Goal: Transaction & Acquisition: Purchase product/service

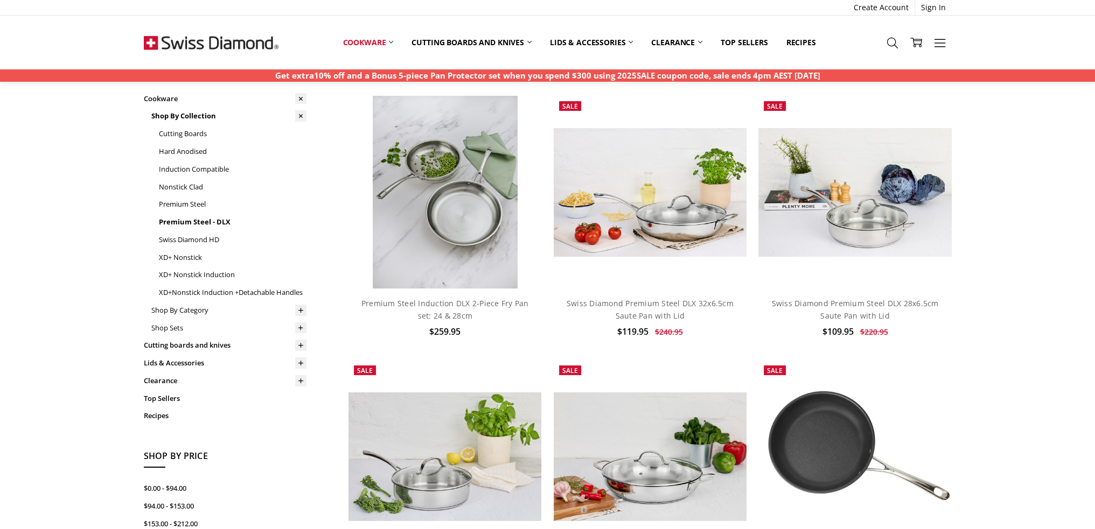
scroll to position [54, 0]
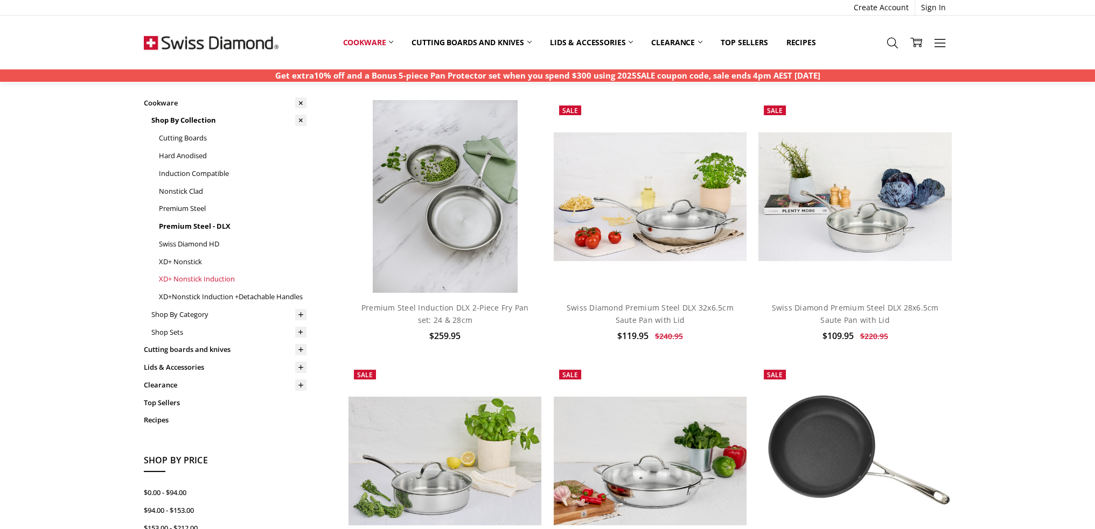
click at [203, 280] on link "XD+ Nonstick Induction" at bounding box center [233, 279] width 148 height 18
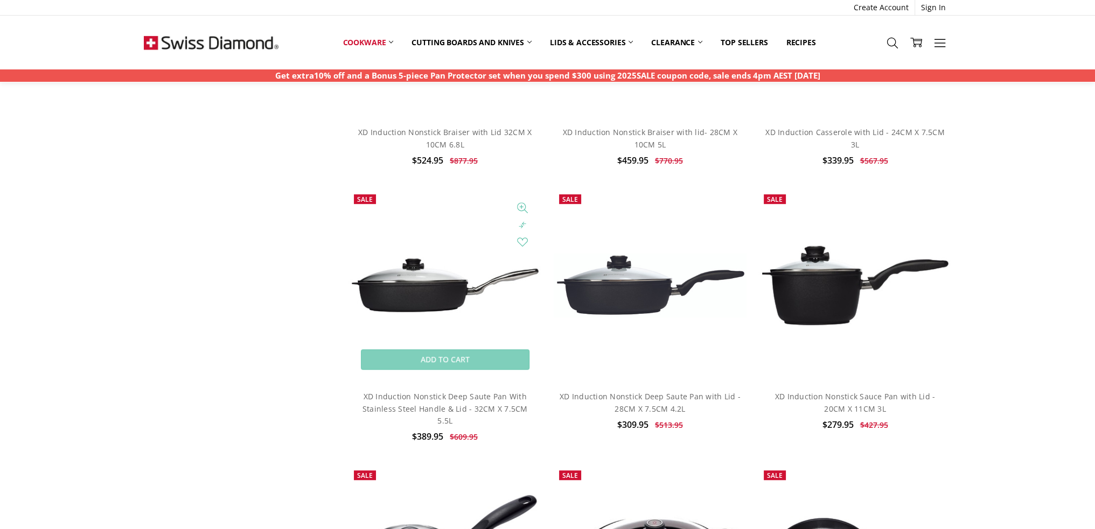
scroll to position [754, 0]
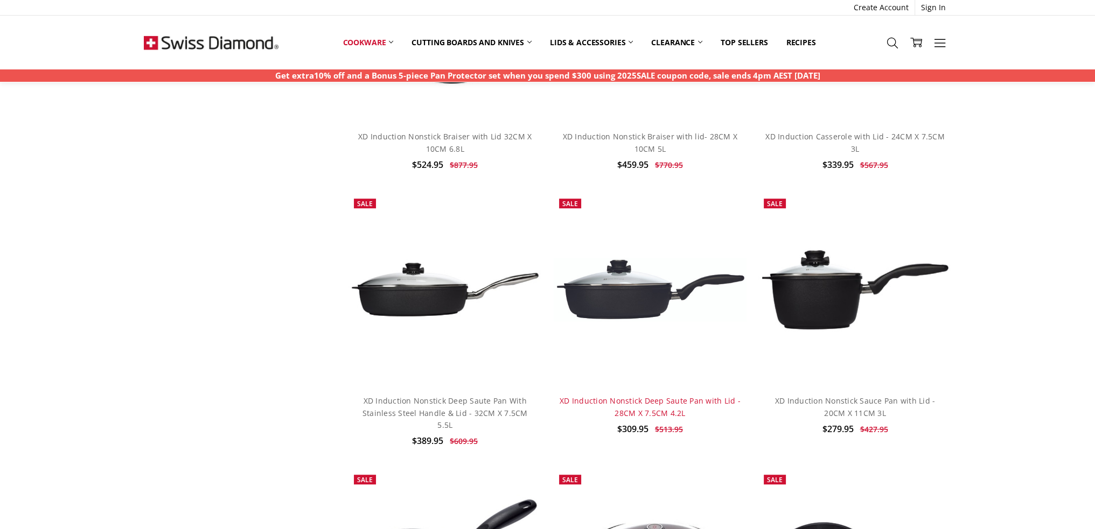
click at [633, 398] on link "XD Induction Nonstick Deep Saute Pan with Lid - 28CM X 7.5CM 4.2L" at bounding box center [650, 407] width 181 height 22
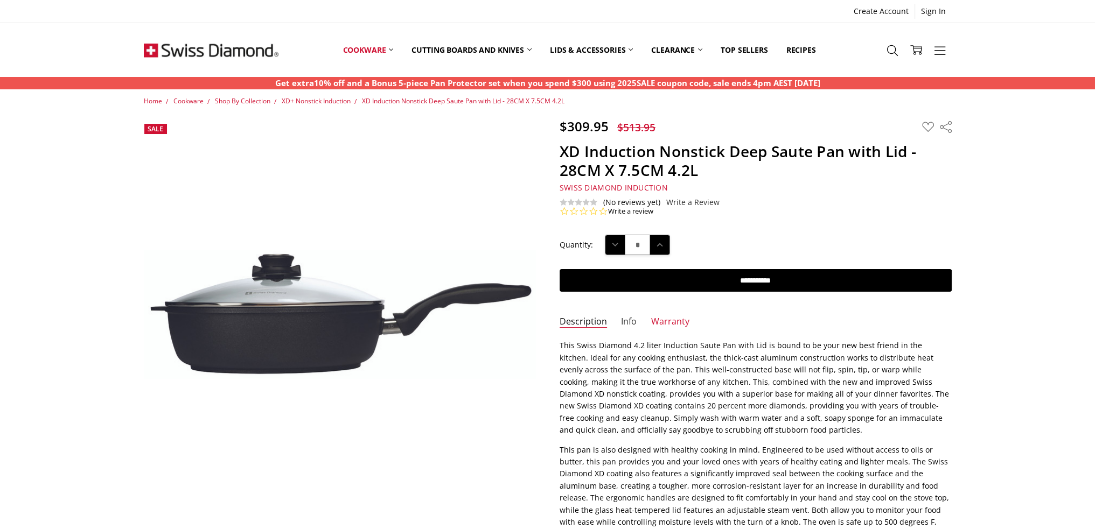
click at [631, 318] on link "Info" at bounding box center [629, 322] width 16 height 12
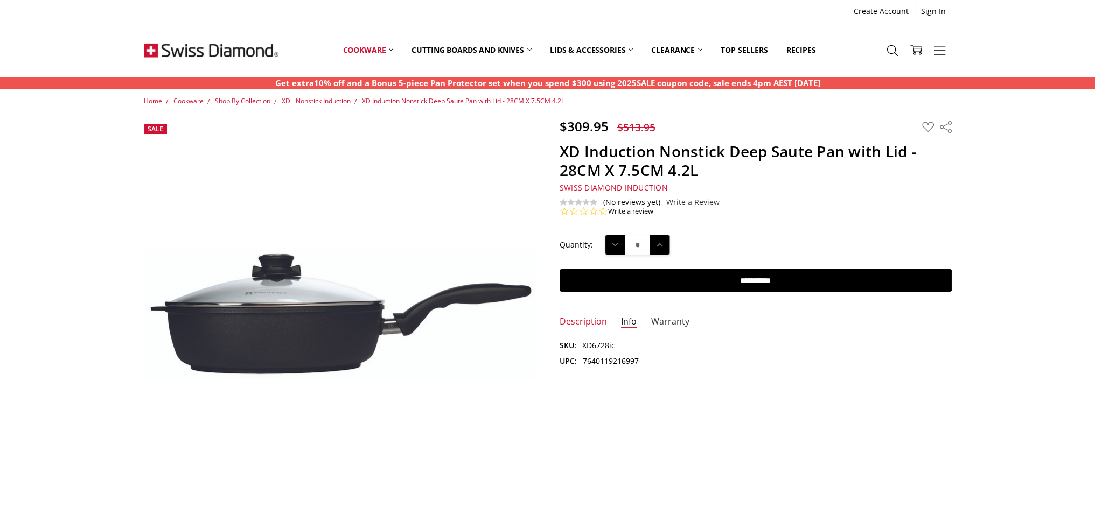
click at [664, 318] on link "Warranty" at bounding box center [670, 322] width 38 height 12
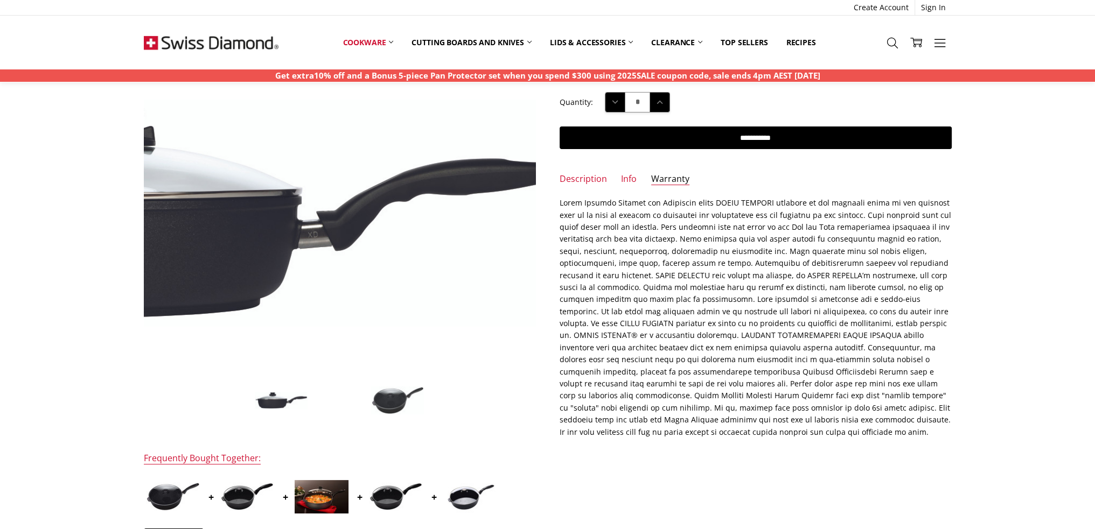
scroll to position [54, 0]
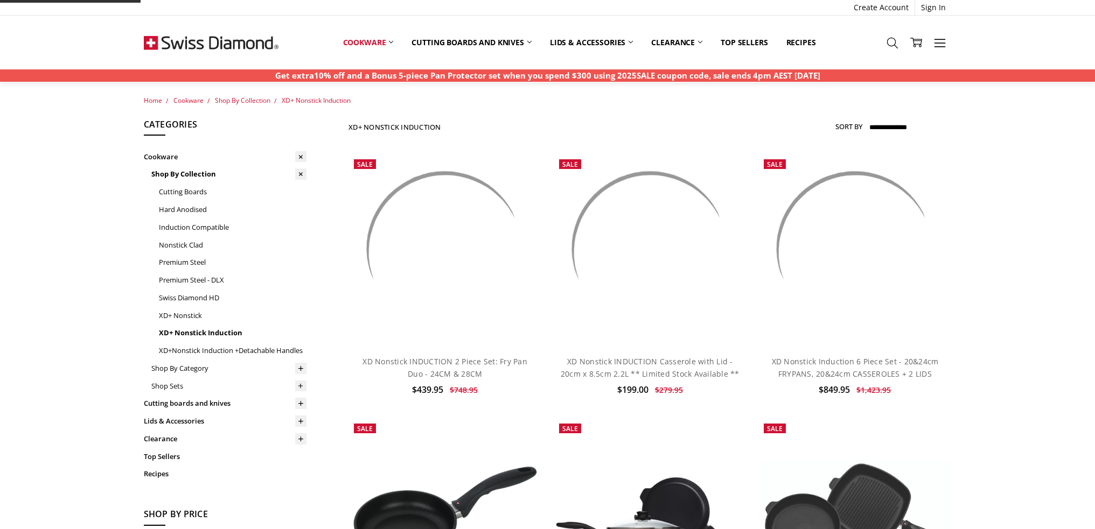
scroll to position [754, 0]
